Goal: Task Accomplishment & Management: Use online tool/utility

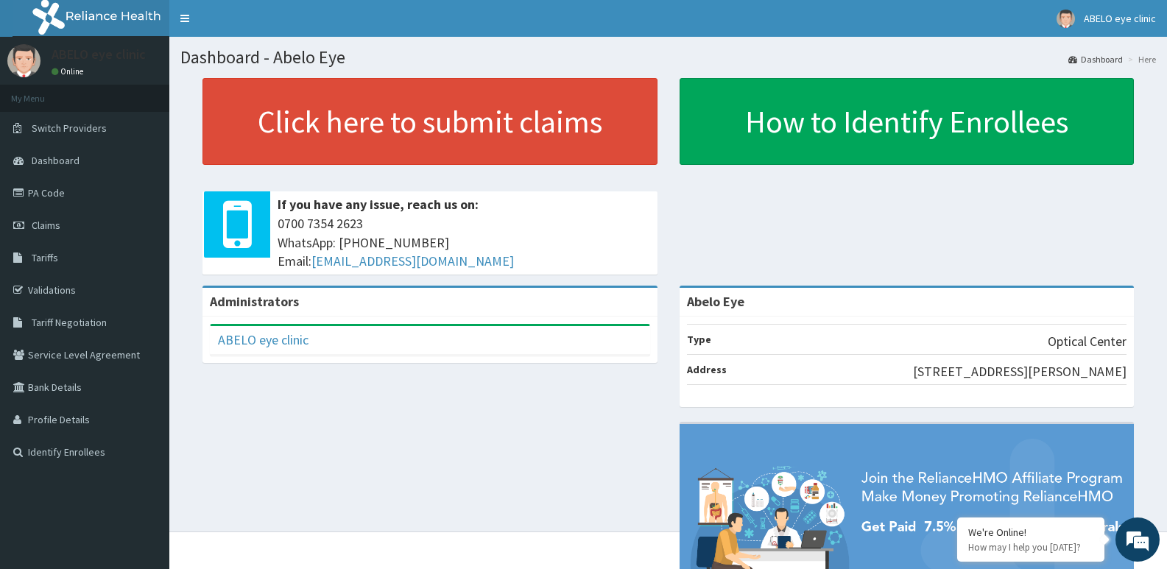
click at [1147, 178] on div "Click here to submit claims If you have any issue, reach us on: 0700 7354 2623 …" at bounding box center [667, 182] width 975 height 208
